Goal: Complete application form

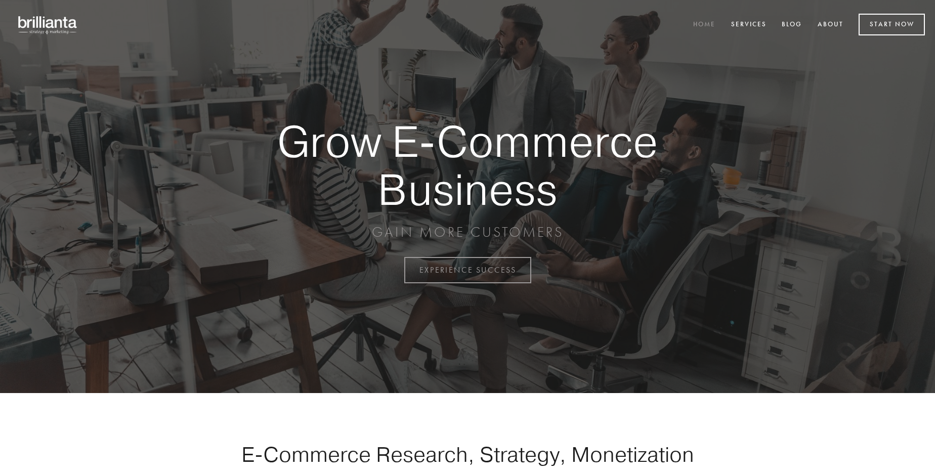
scroll to position [2652, 0]
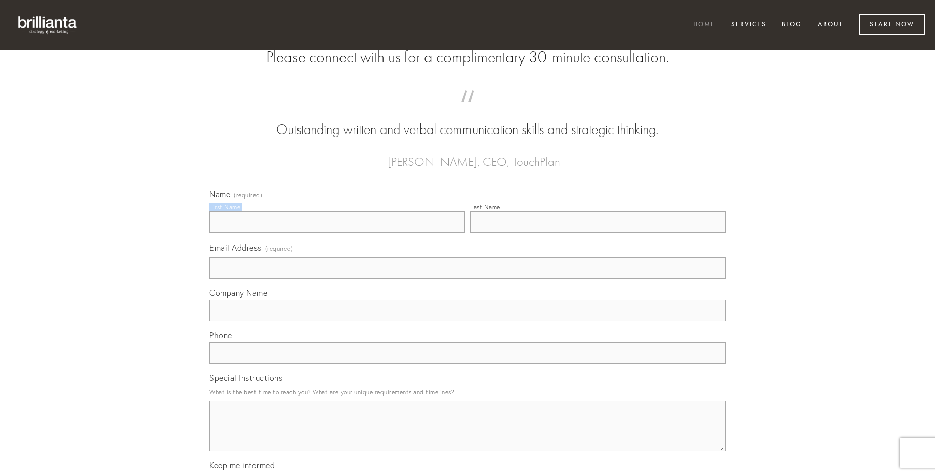
type input "[PERSON_NAME]"
click at [598, 233] on input "Last Name" at bounding box center [597, 221] width 255 height 21
type input "[PERSON_NAME]"
click at [467, 279] on input "Email Address (required)" at bounding box center [467, 268] width 516 height 21
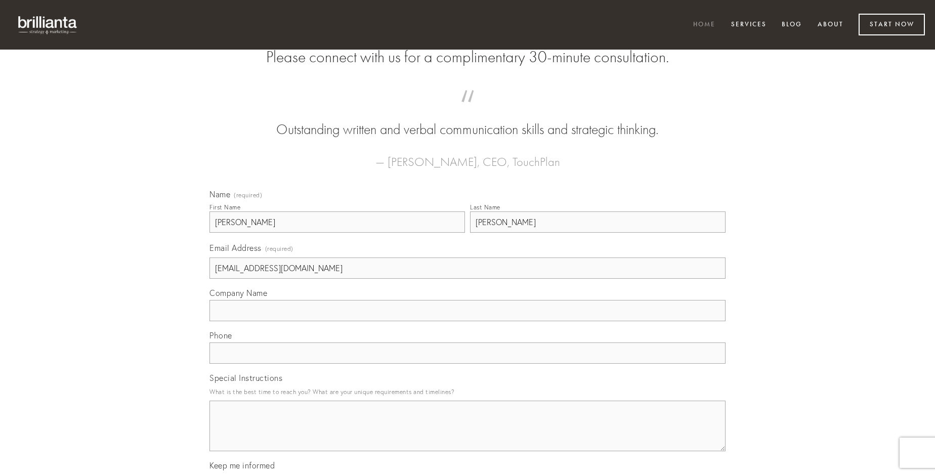
type input "[EMAIL_ADDRESS][DOMAIN_NAME]"
click at [467, 321] on input "Company Name" at bounding box center [467, 310] width 516 height 21
type input "vero"
click at [467, 364] on input "text" at bounding box center [467, 353] width 516 height 21
click at [467, 435] on textarea "Special Instructions" at bounding box center [467, 426] width 516 height 51
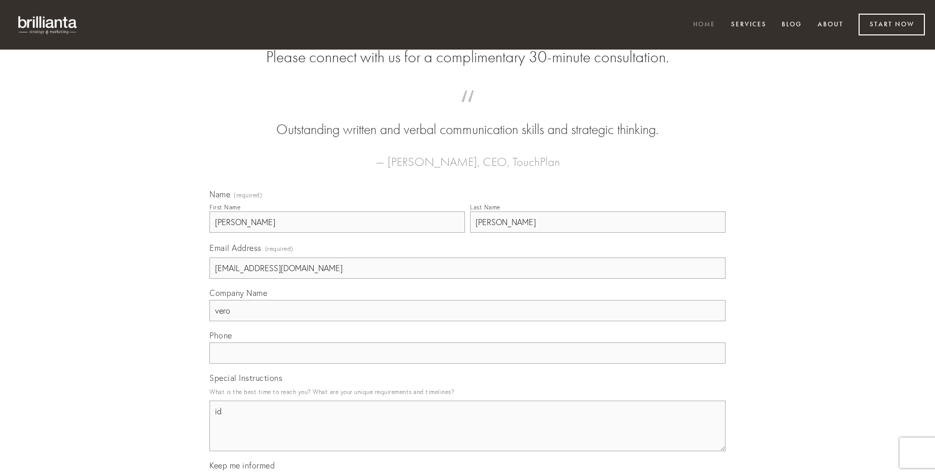
type textarea "id"
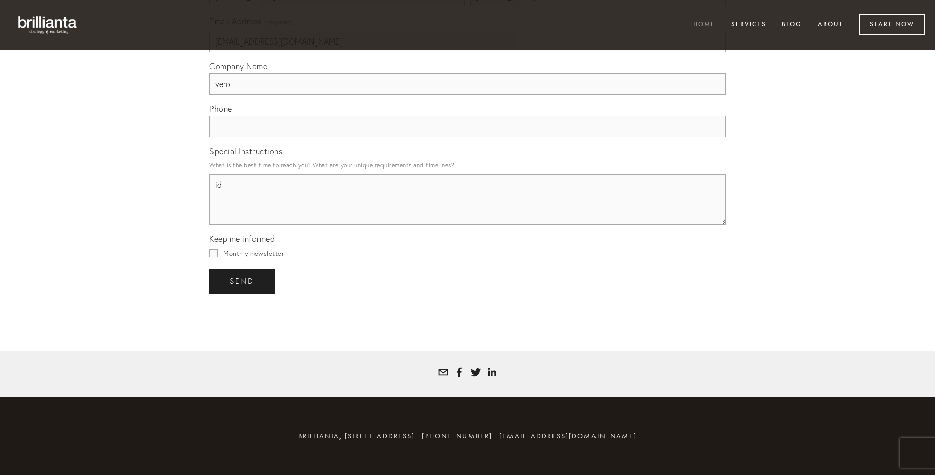
click at [243, 281] on span "send" at bounding box center [242, 281] width 25 height 9
